Goal: Information Seeking & Learning: Learn about a topic

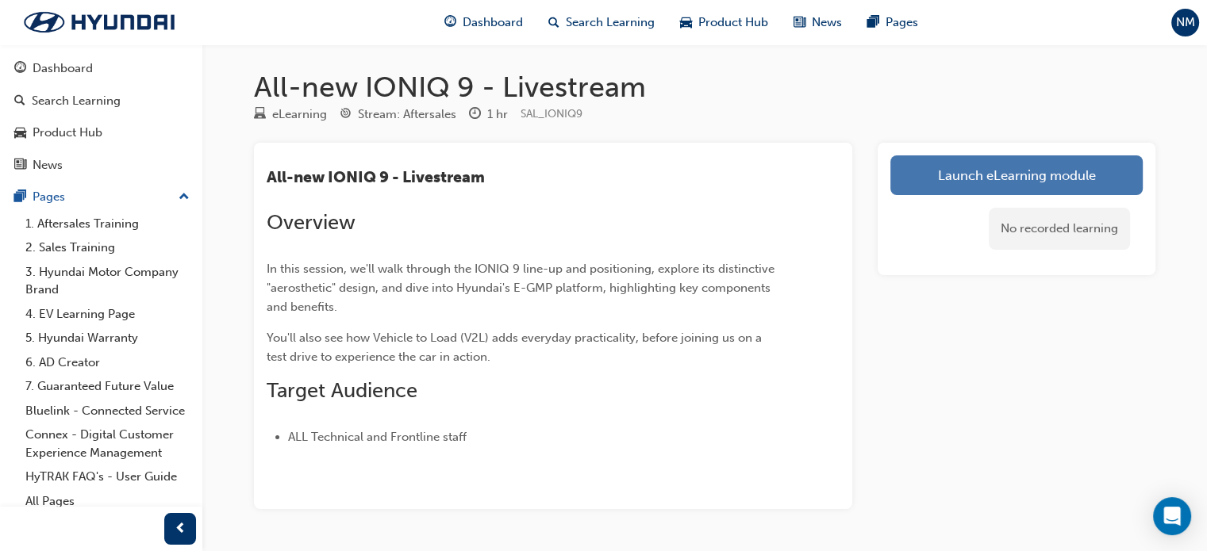
click at [978, 167] on link "Launch eLearning module" at bounding box center [1016, 175] width 252 height 40
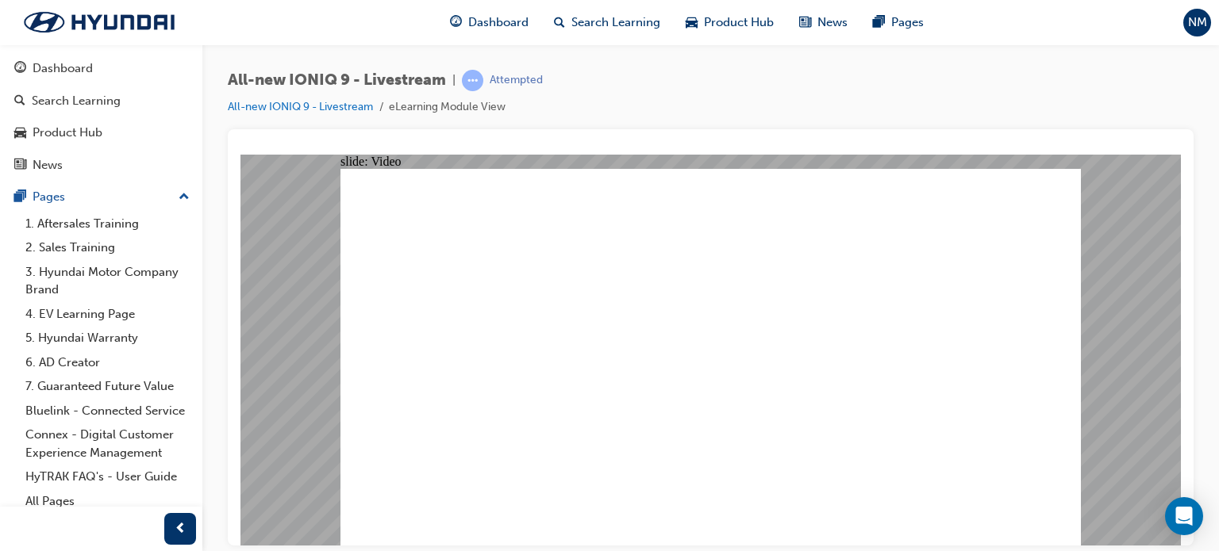
type input "3183"
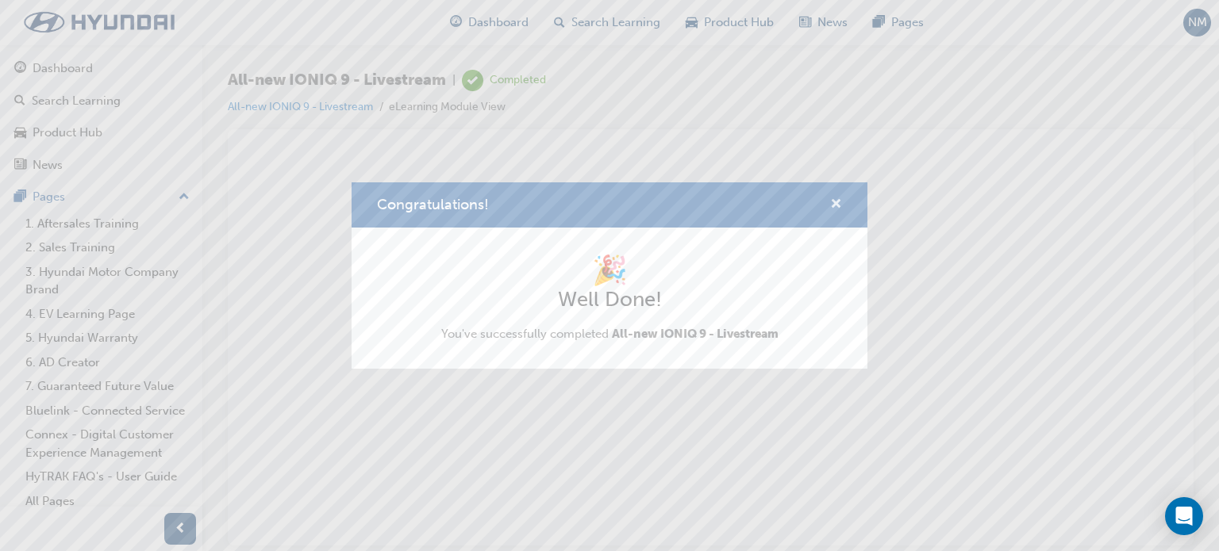
click at [833, 204] on span "cross-icon" at bounding box center [836, 205] width 12 height 14
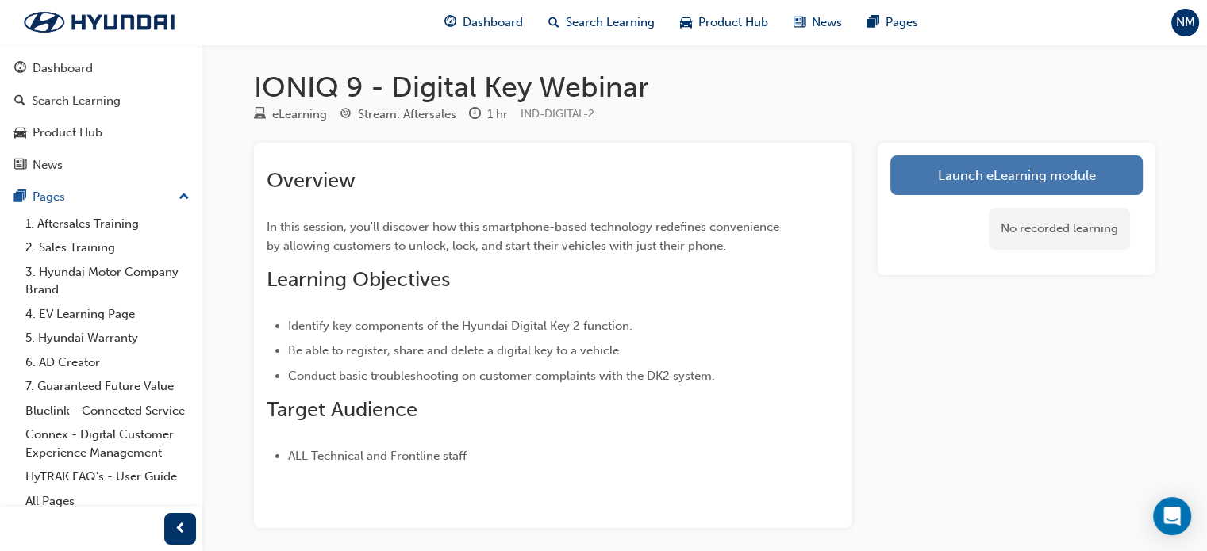
click at [1060, 167] on link "Launch eLearning module" at bounding box center [1016, 175] width 252 height 40
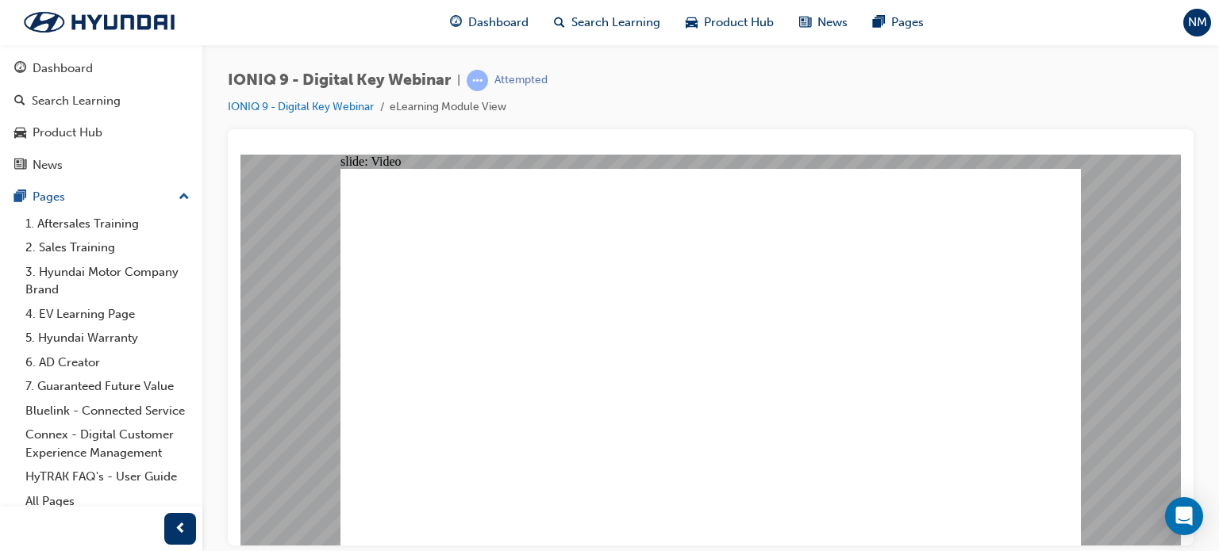
type input "2106"
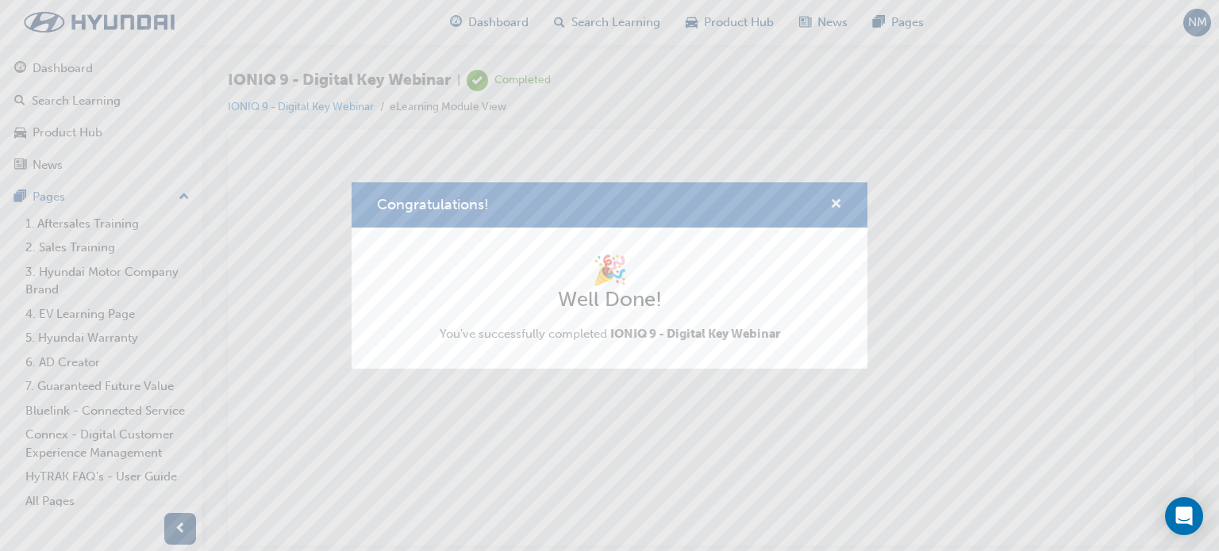
click at [840, 204] on span "cross-icon" at bounding box center [836, 205] width 12 height 14
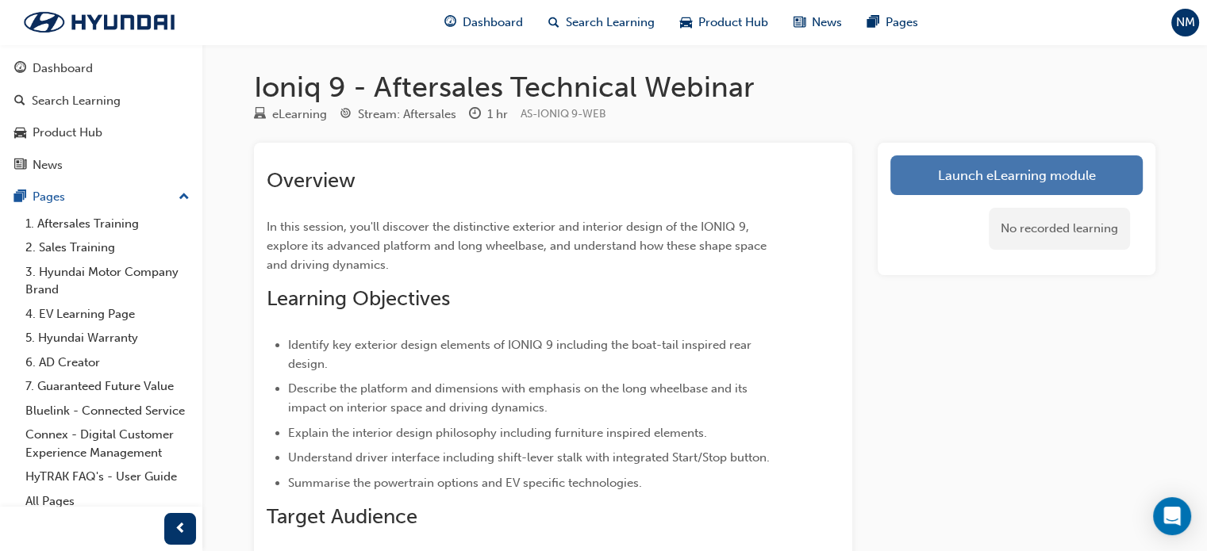
click at [942, 190] on link "Launch eLearning module" at bounding box center [1016, 175] width 252 height 40
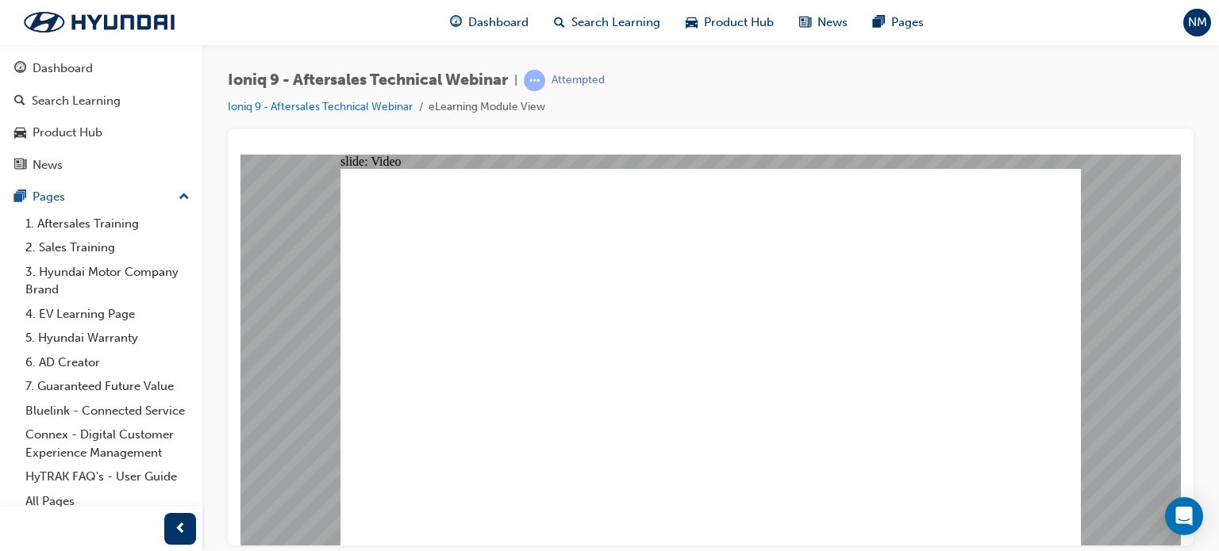
type input "3927"
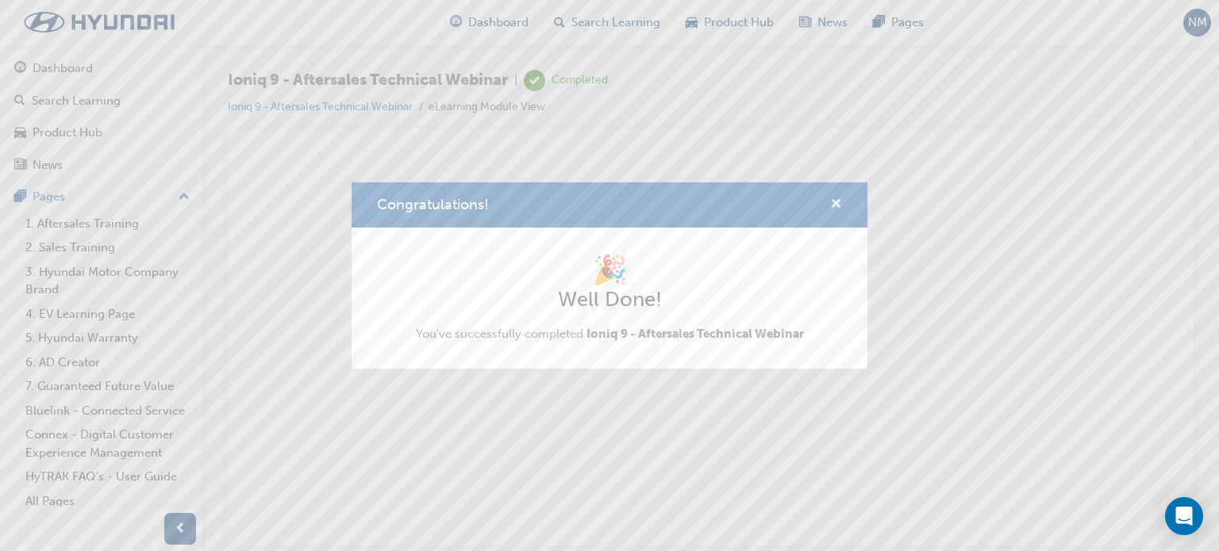
drag, startPoint x: 836, startPoint y: 202, endPoint x: 597, endPoint y: 48, distance: 284.5
click at [836, 202] on span "cross-icon" at bounding box center [836, 205] width 12 height 14
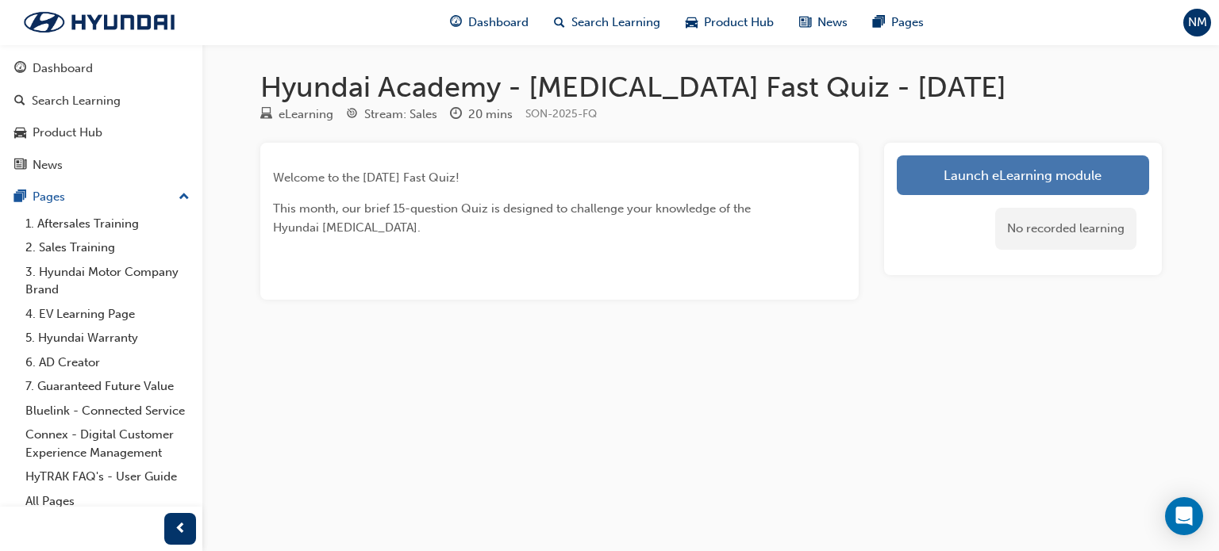
click at [974, 181] on link "Launch eLearning module" at bounding box center [1022, 175] width 252 height 40
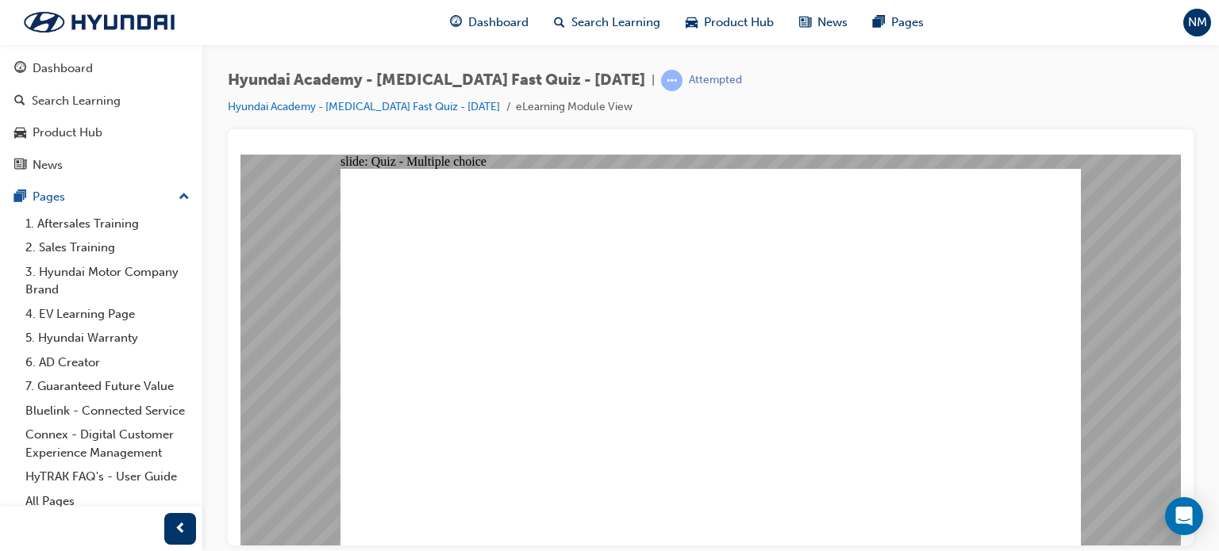
radio input "true"
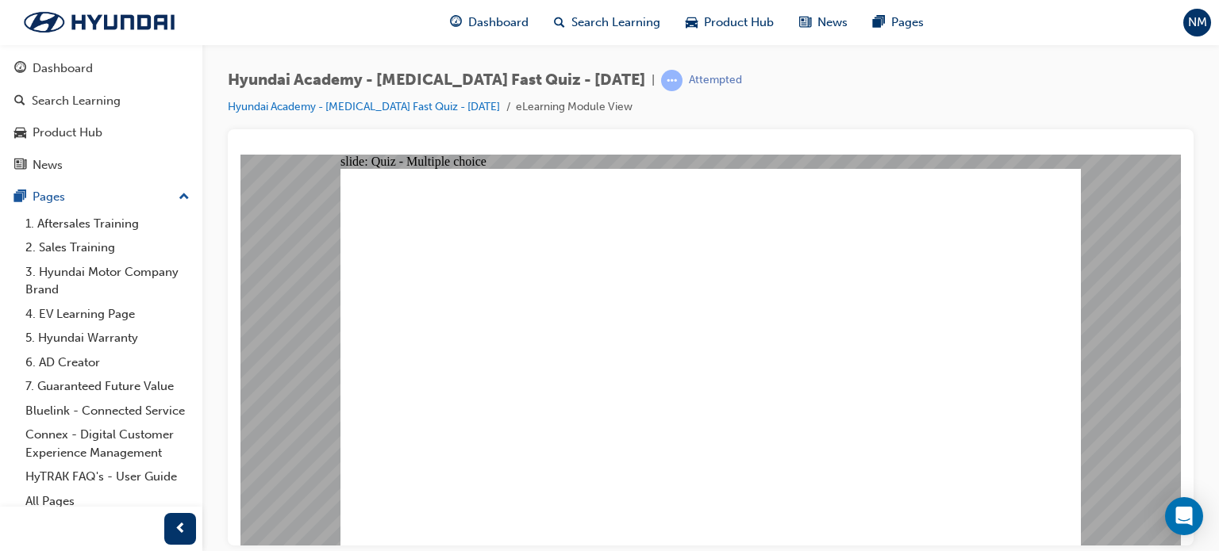
radio input "true"
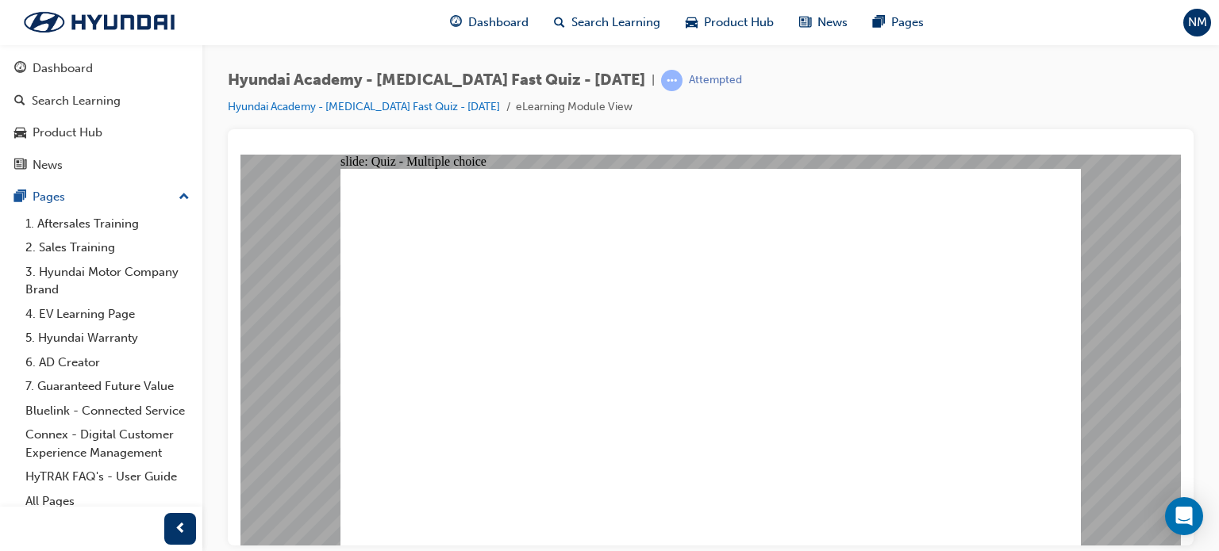
checkbox input "true"
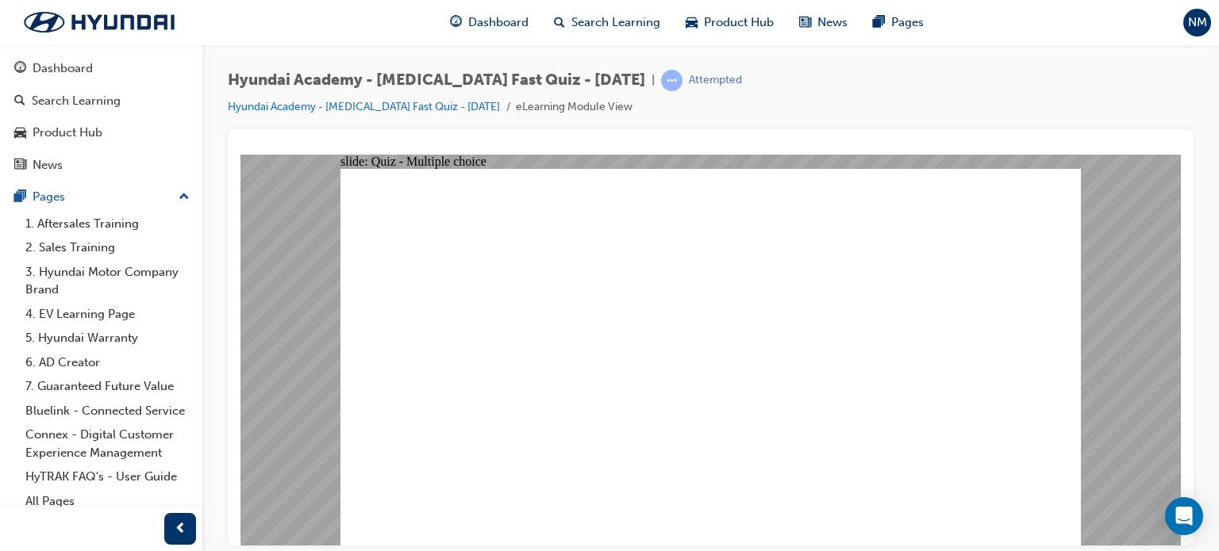
radio input "true"
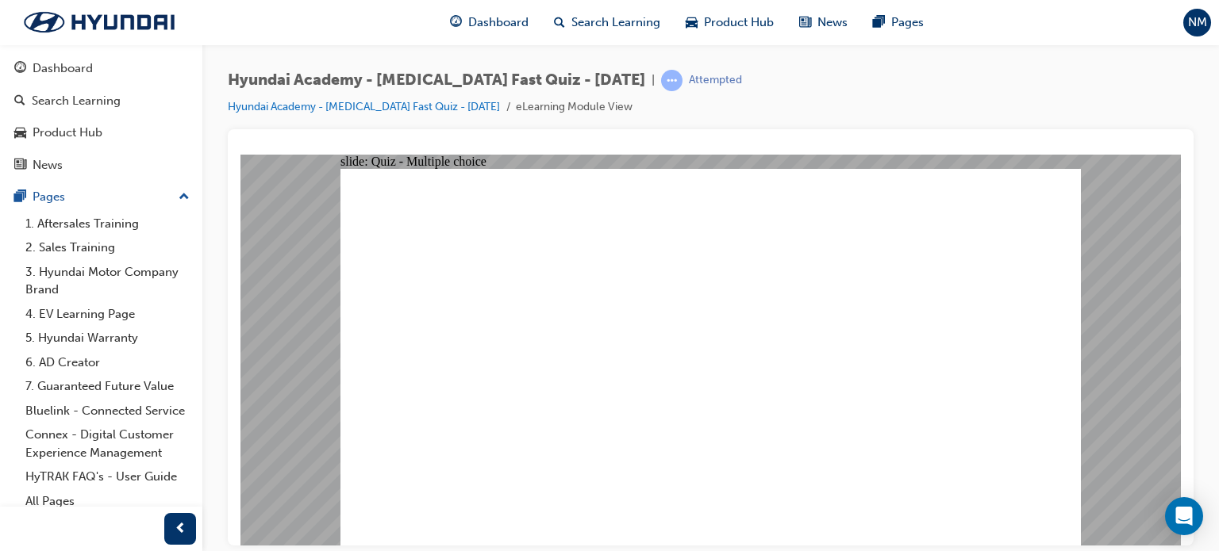
checkbox input "true"
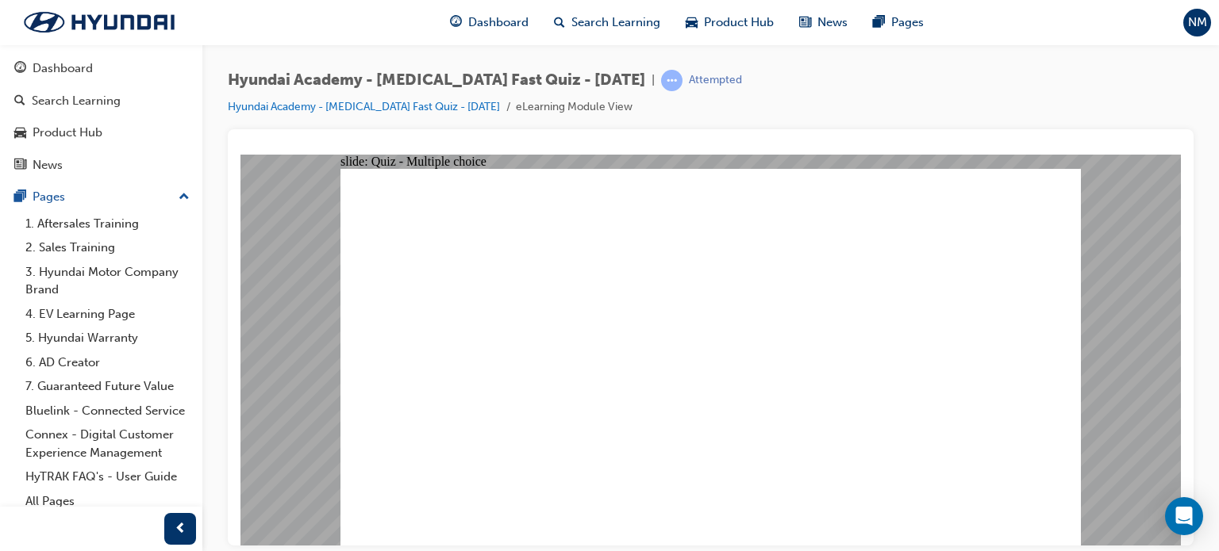
checkbox input "true"
radio input "true"
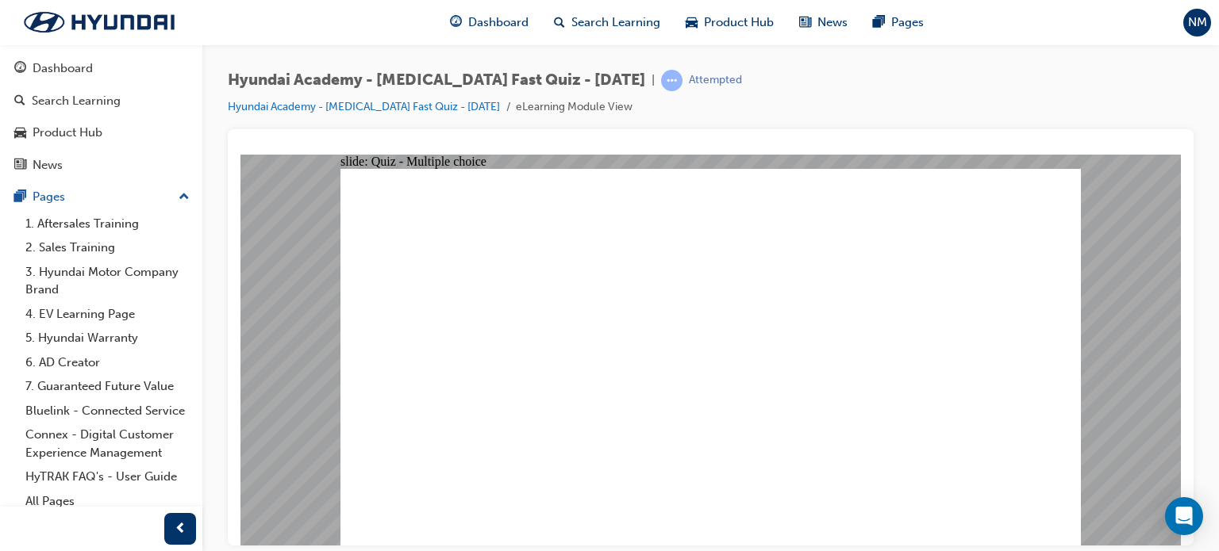
checkbox input "true"
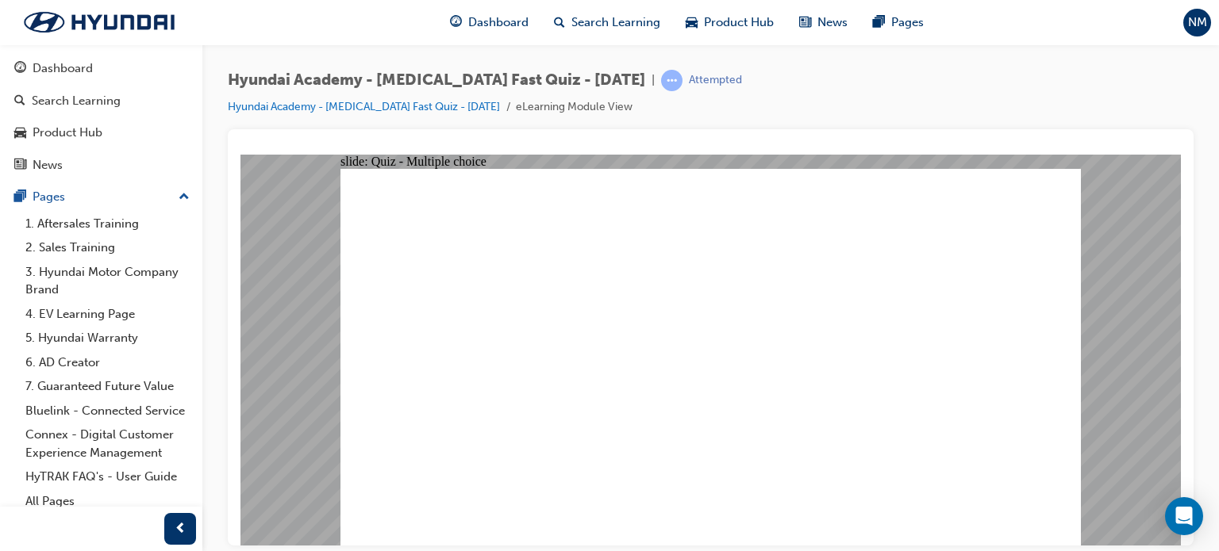
checkbox input "true"
drag, startPoint x: 976, startPoint y: 524, endPoint x: 987, endPoint y: 516, distance: 13.2
checkbox input "true"
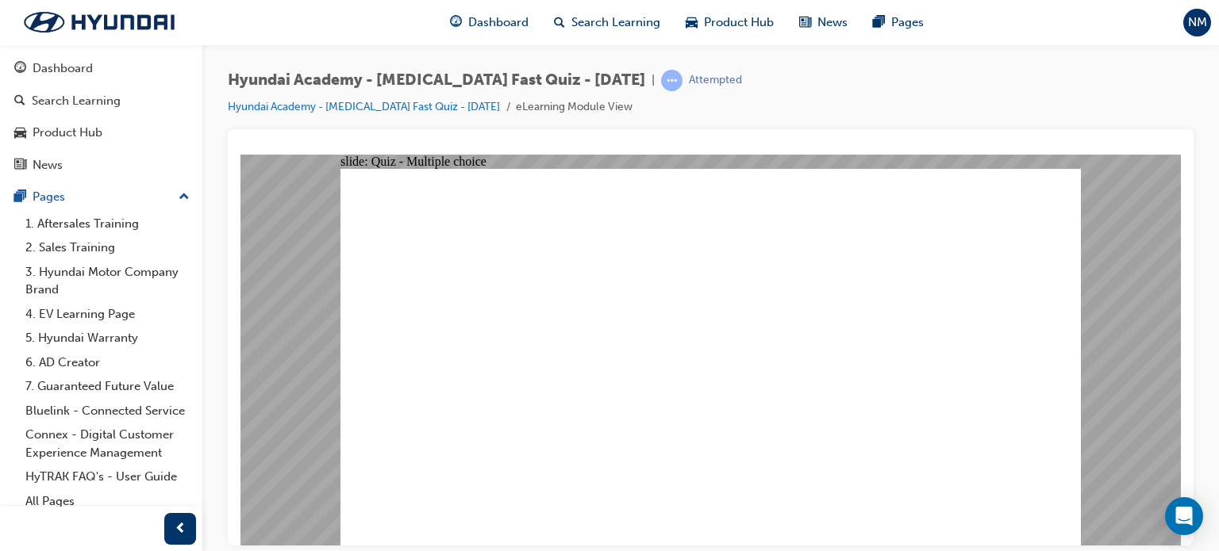
checkbox input "true"
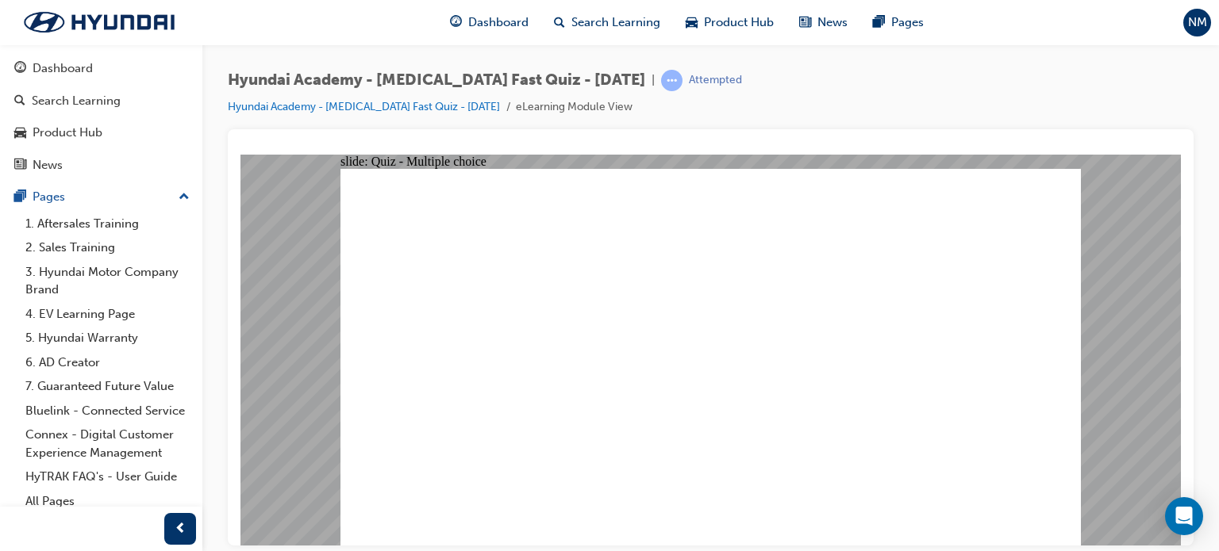
checkbox input "true"
radio input "true"
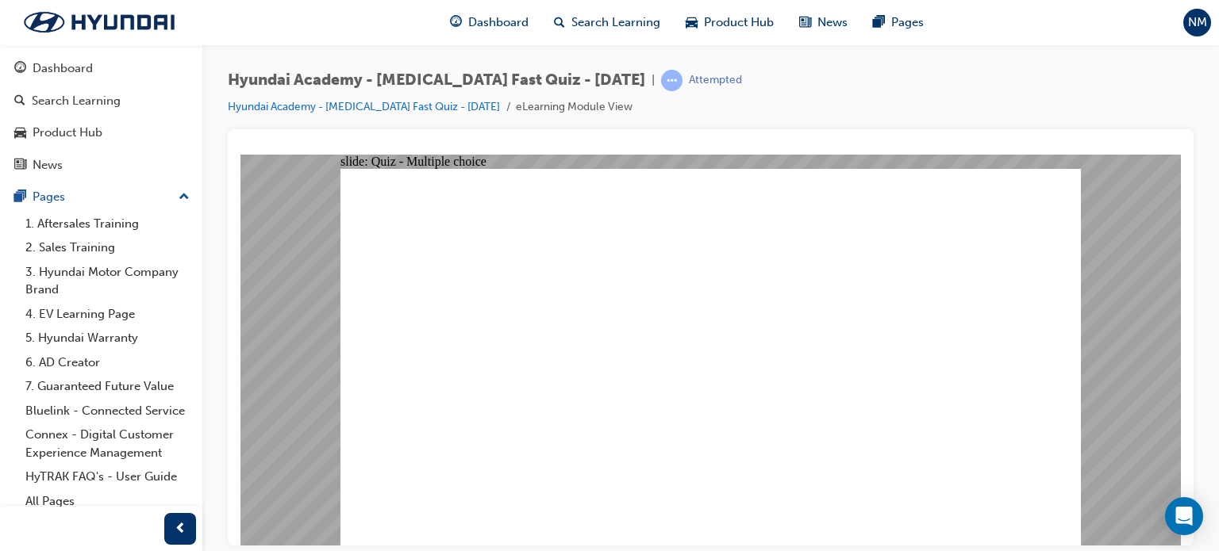
checkbox input "true"
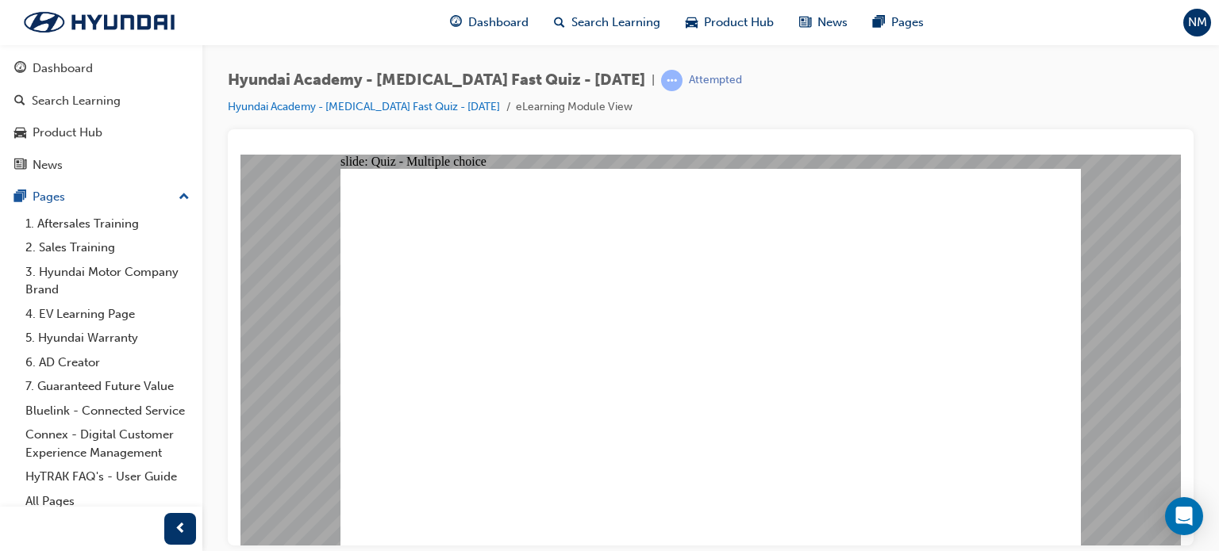
checkbox input "true"
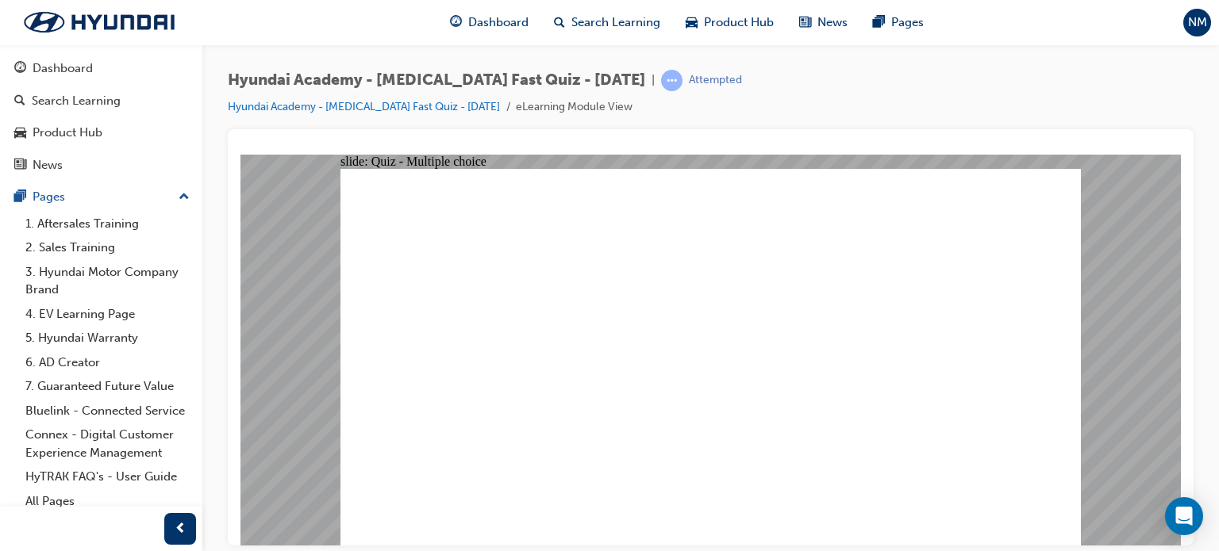
radio input "true"
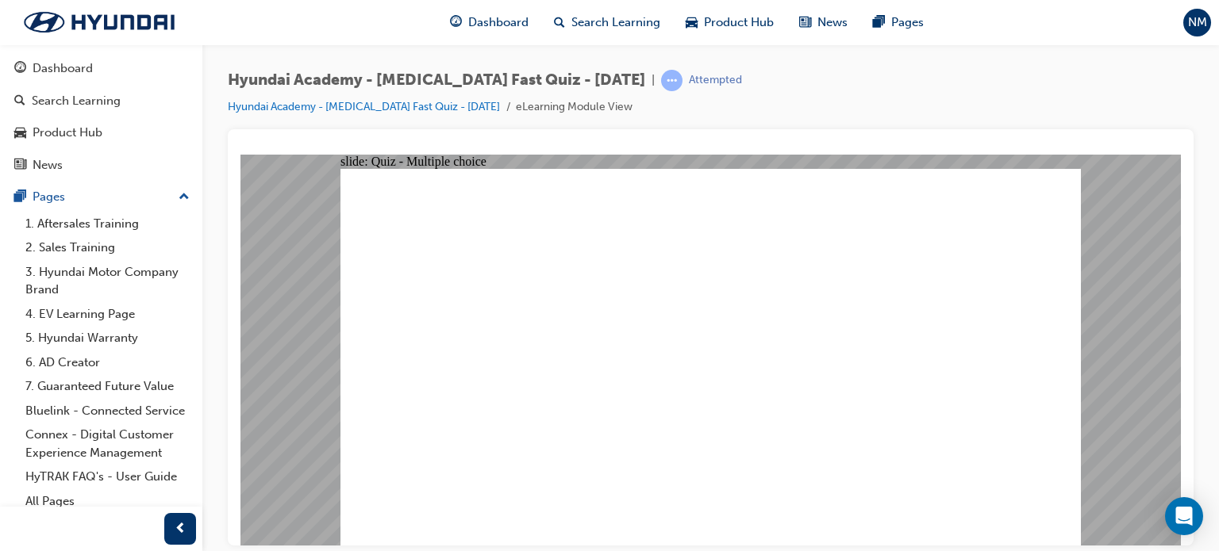
radio input "true"
drag, startPoint x: 857, startPoint y: 437, endPoint x: 935, endPoint y: 458, distance: 81.2
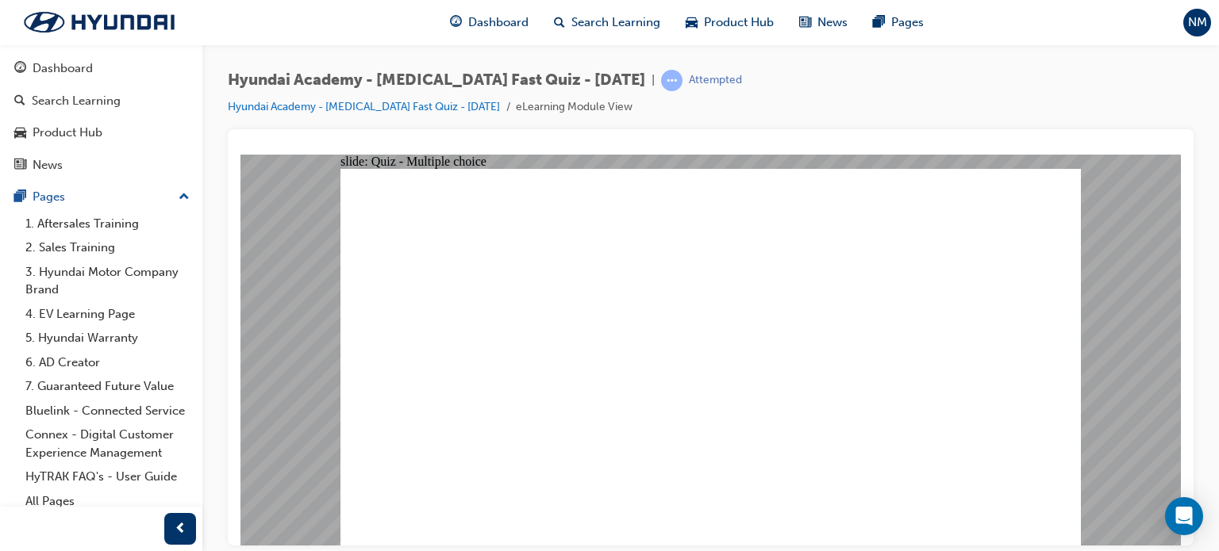
radio input "true"
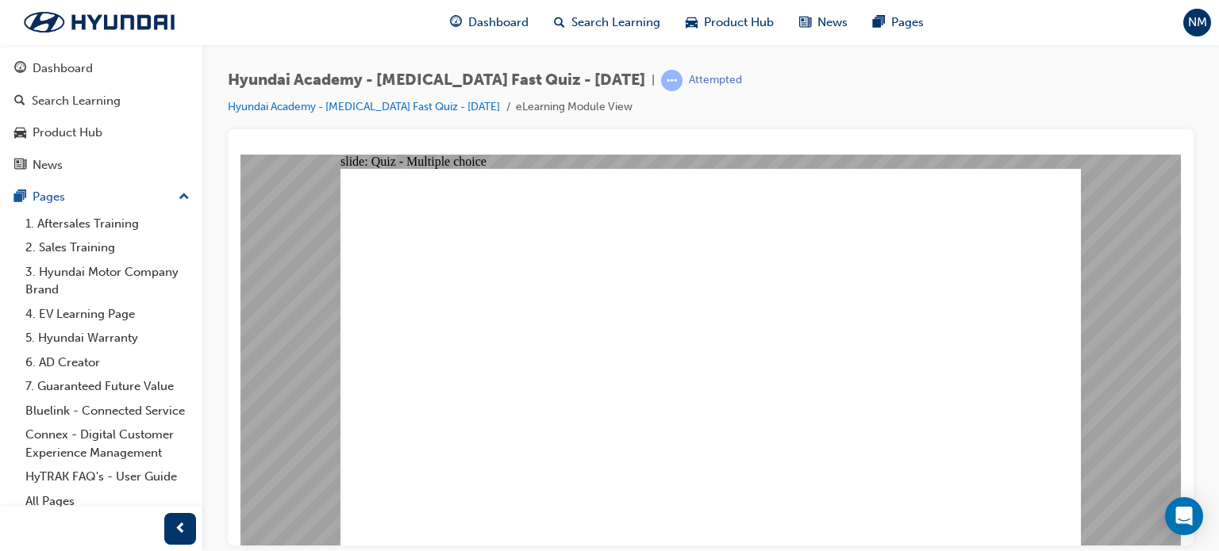
drag, startPoint x: 1054, startPoint y: 512, endPoint x: 1044, endPoint y: 509, distance: 10.3
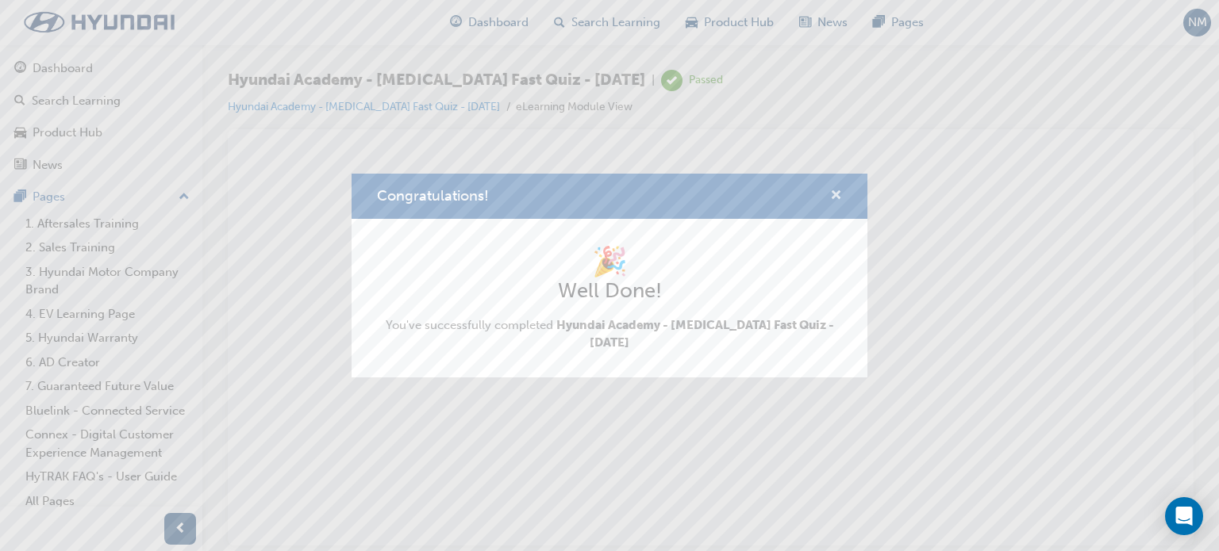
click at [835, 195] on span "cross-icon" at bounding box center [836, 197] width 12 height 14
